Goal: Task Accomplishment & Management: Manage account settings

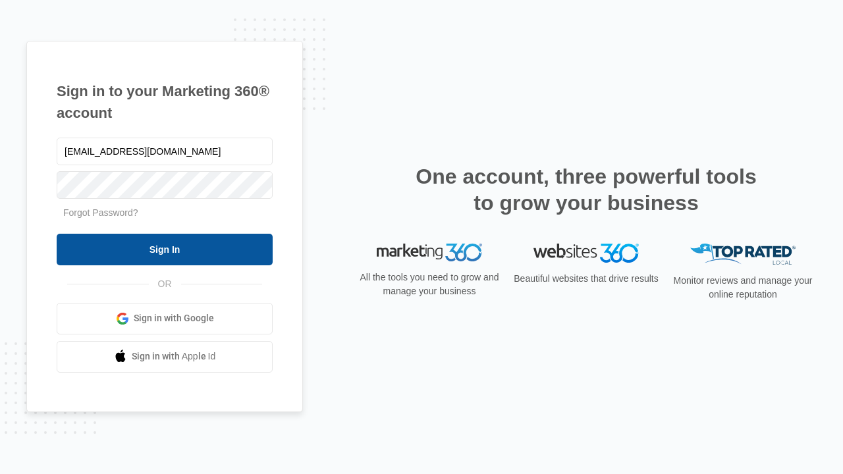
click at [165, 249] on input "Sign In" at bounding box center [165, 250] width 216 height 32
